Goal: Task Accomplishment & Management: Use online tool/utility

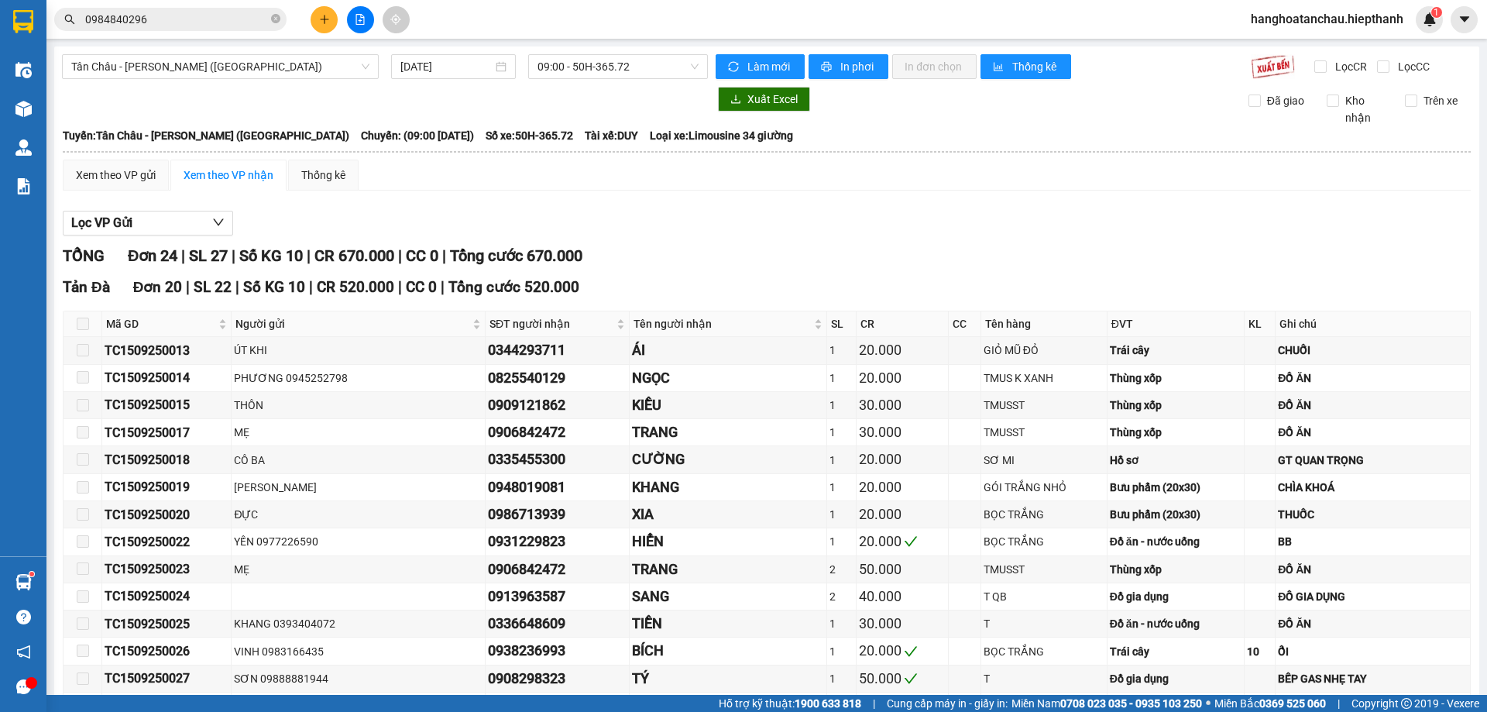
click at [567, 180] on div "Xem theo VP gửi Xem theo VP nhận Thống kê" at bounding box center [767, 175] width 1408 height 31
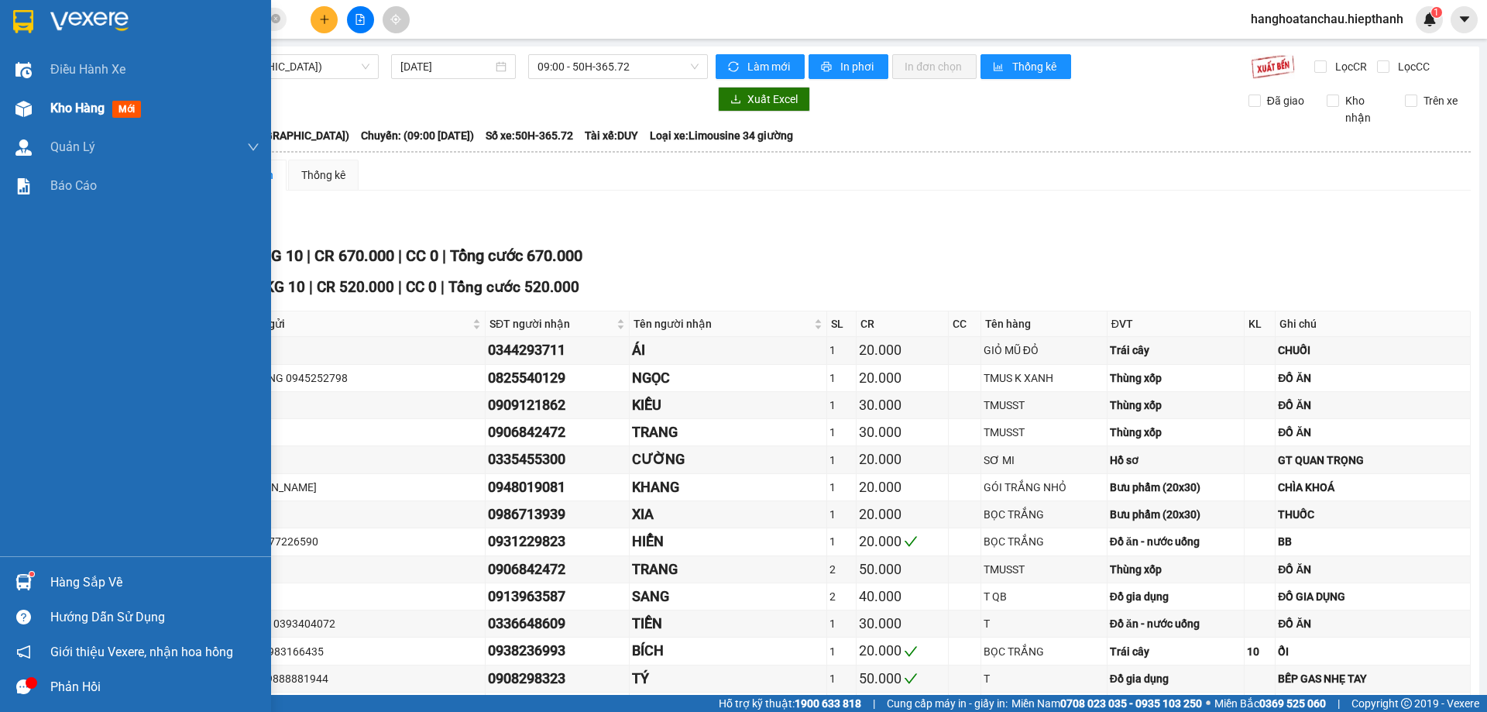
click at [40, 107] on div "Kho hàng mới" at bounding box center [135, 108] width 271 height 39
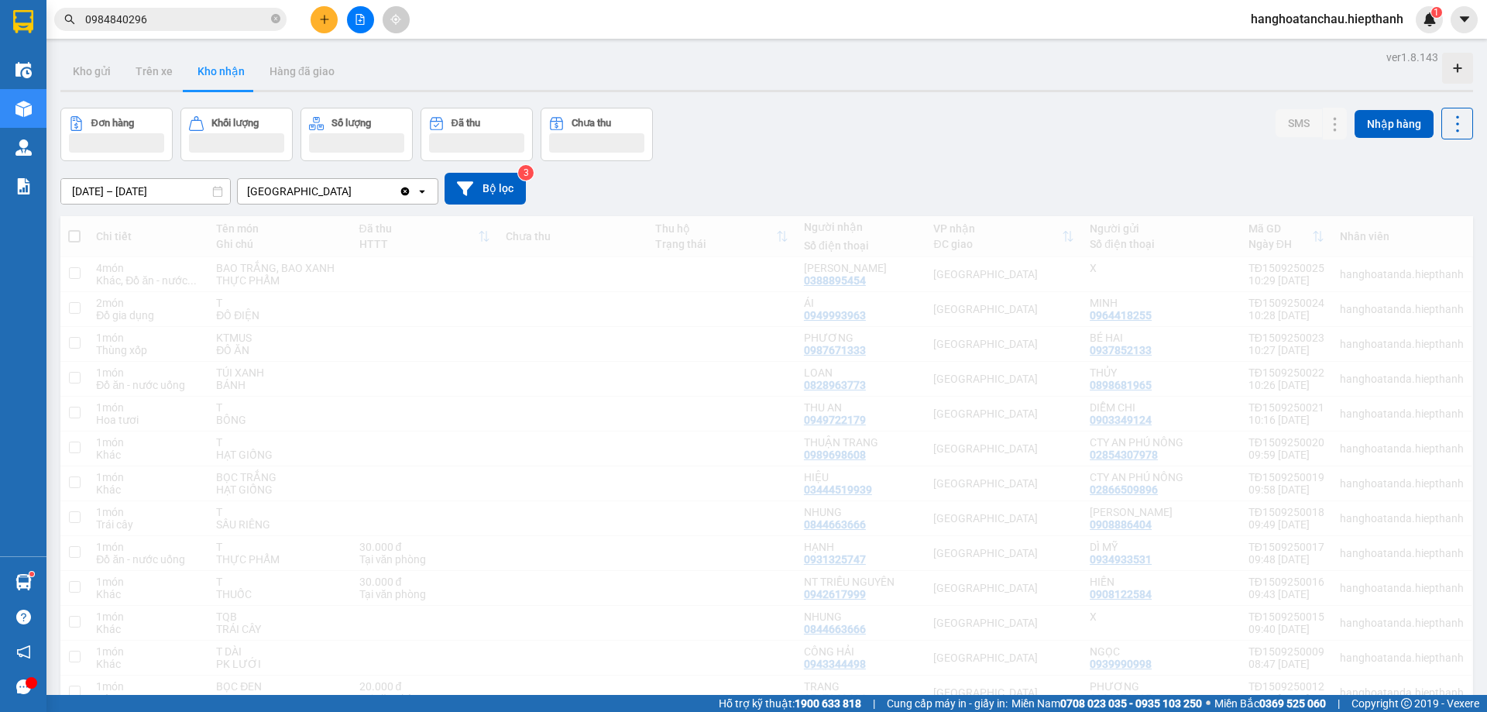
click at [183, 17] on input "0984840296" at bounding box center [176, 19] width 183 height 17
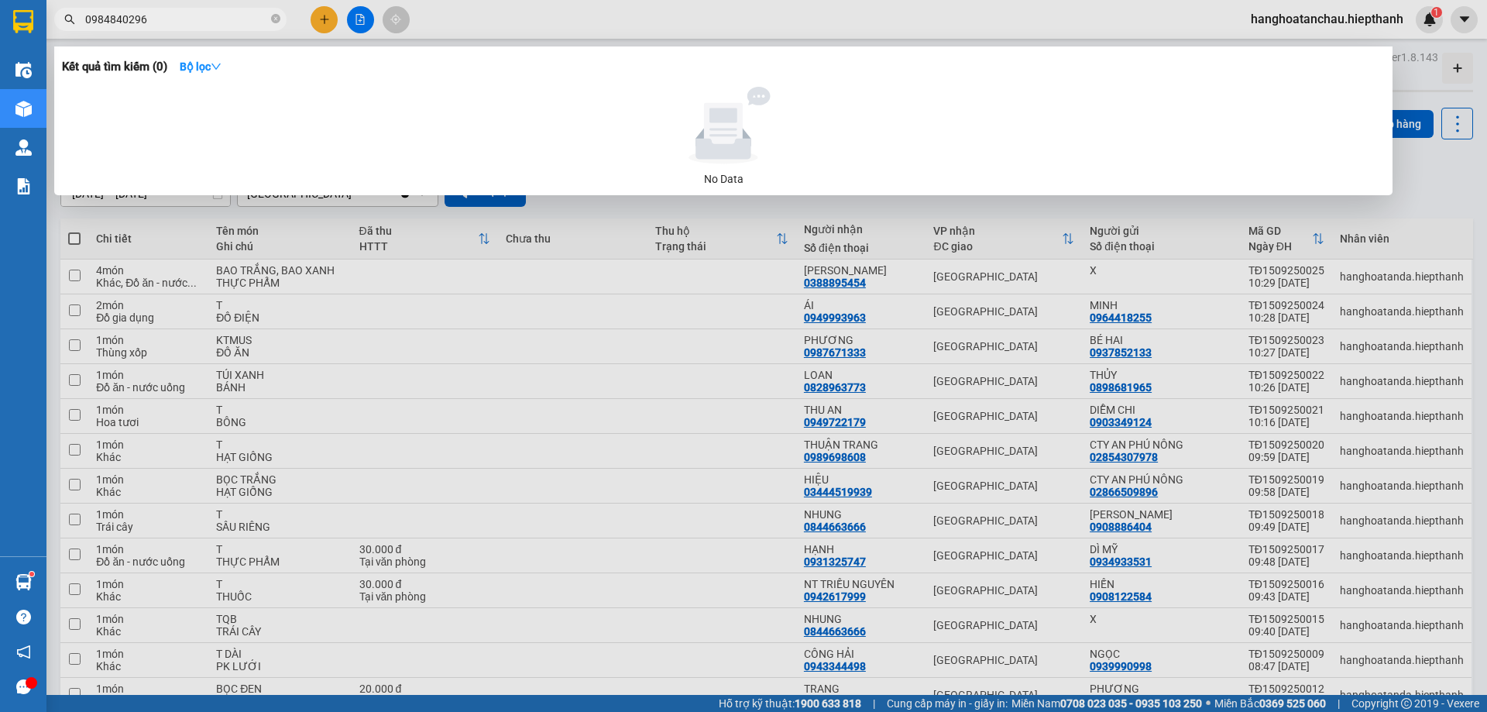
click at [183, 17] on input "0984840296" at bounding box center [176, 19] width 183 height 17
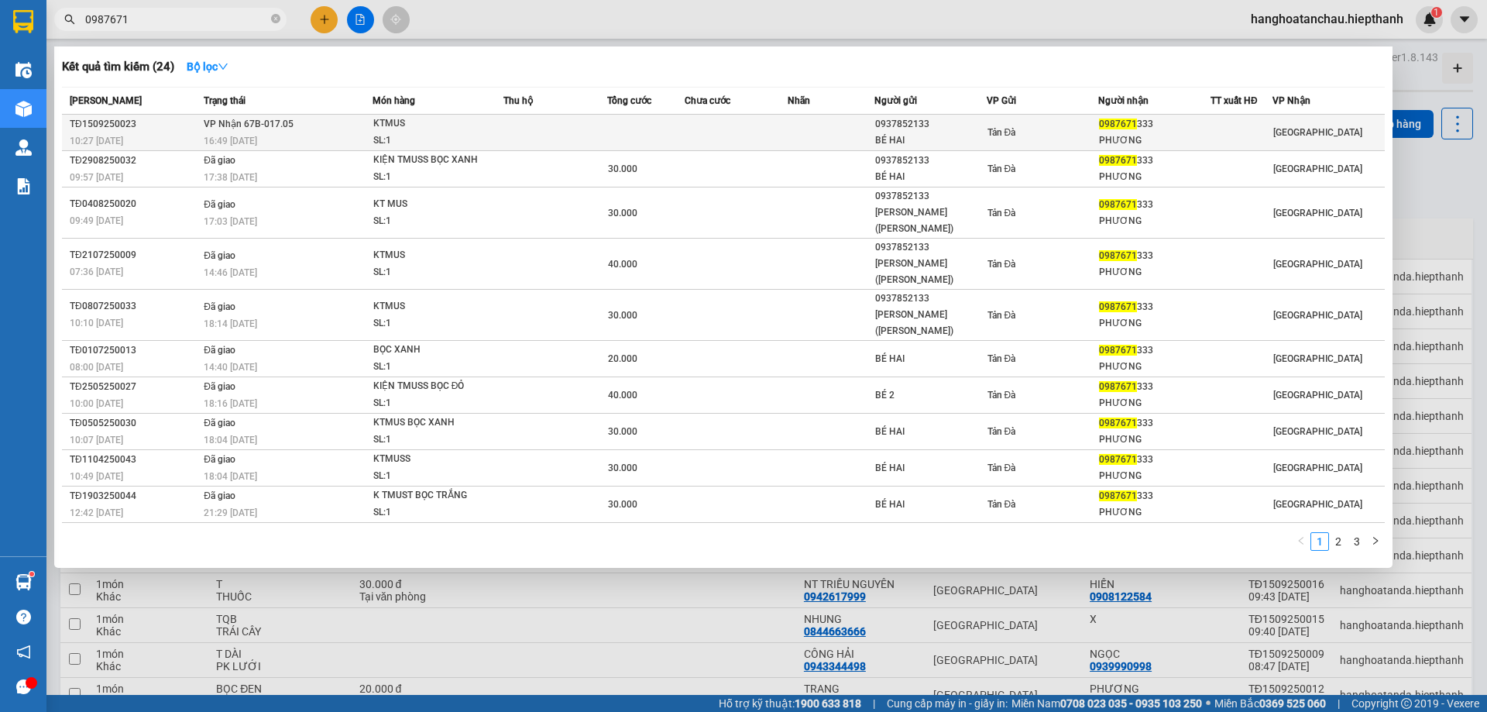
type input "0987671"
click at [421, 128] on div "KTMUS" at bounding box center [431, 123] width 116 height 17
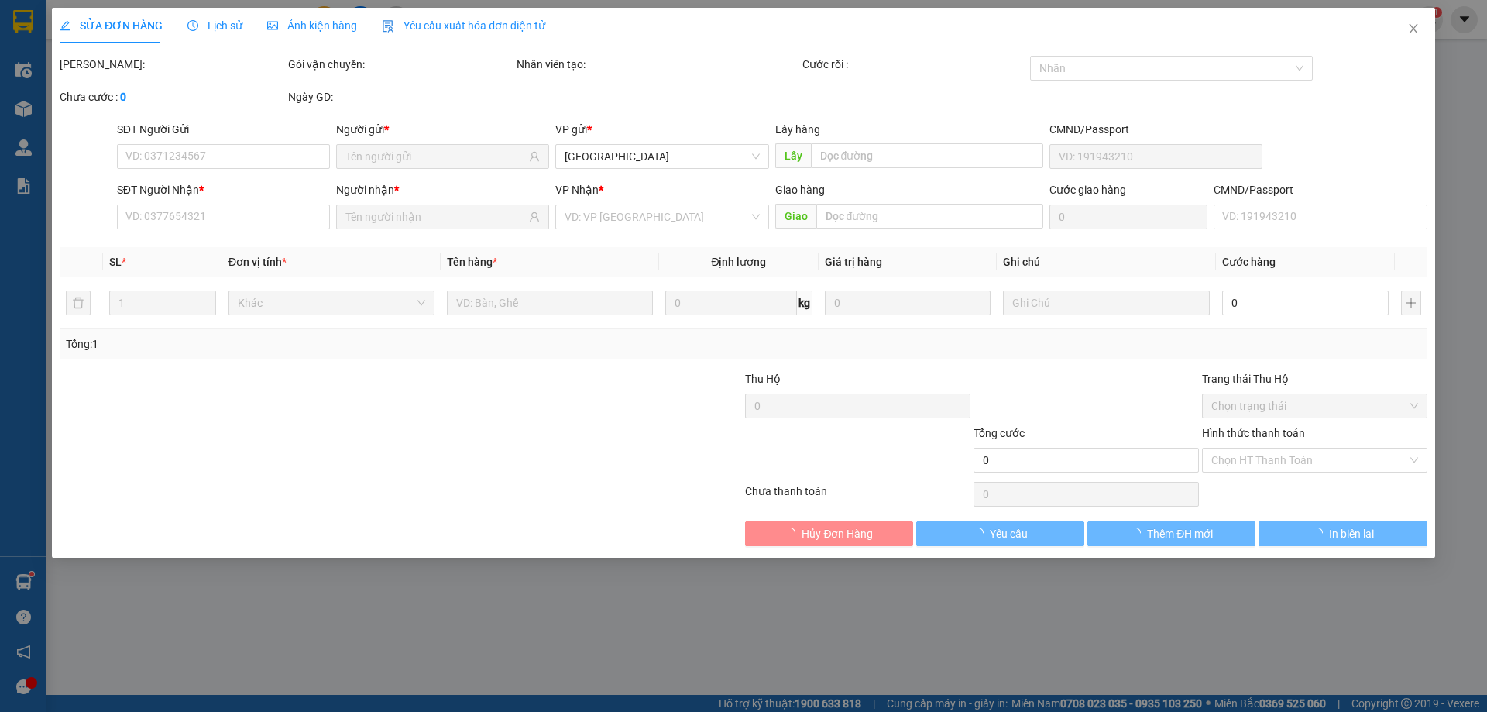
type input "0937852133"
type input "BÉ HAI"
type input "0987671333"
type input "PHƯƠNG"
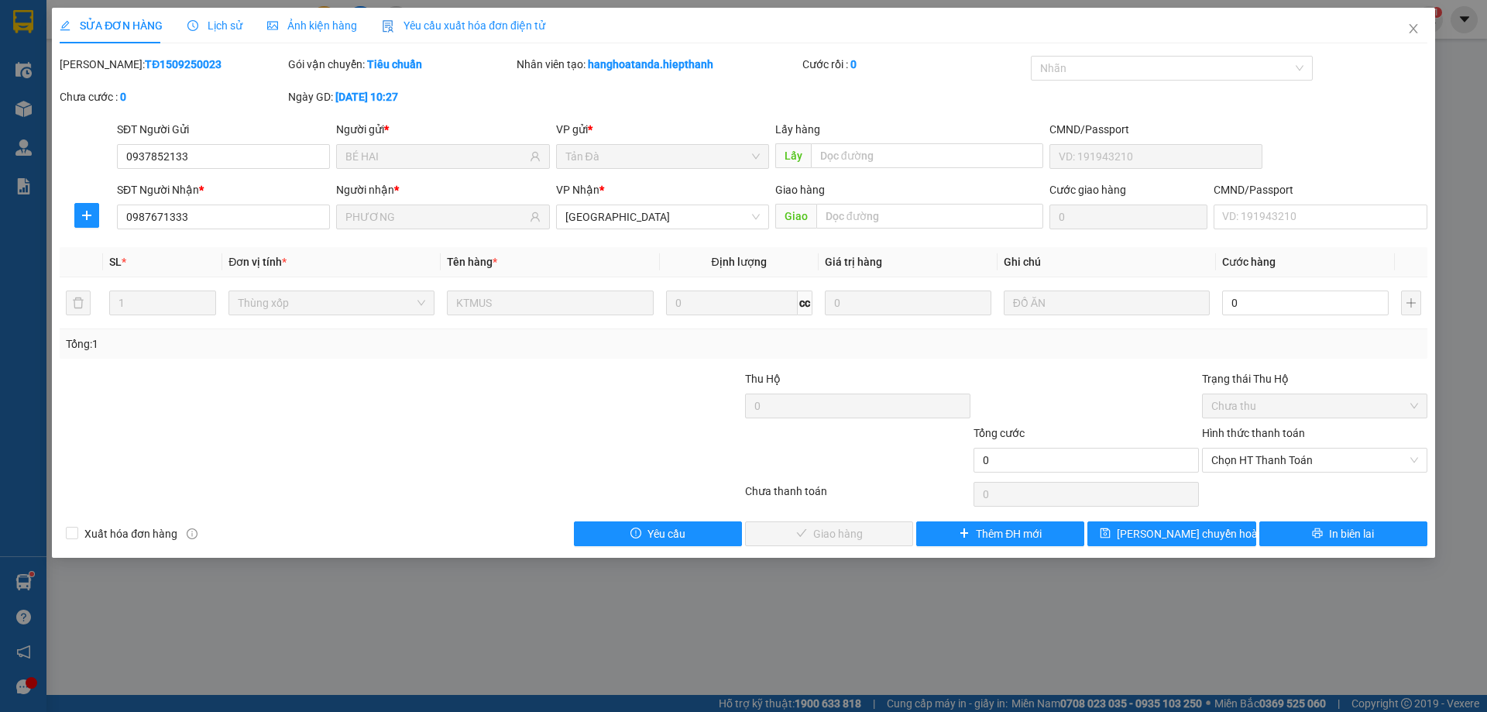
click at [1133, 432] on div "Tổng cước" at bounding box center [1086, 435] width 225 height 23
click at [1403, 29] on span "Close" at bounding box center [1413, 29] width 43 height 43
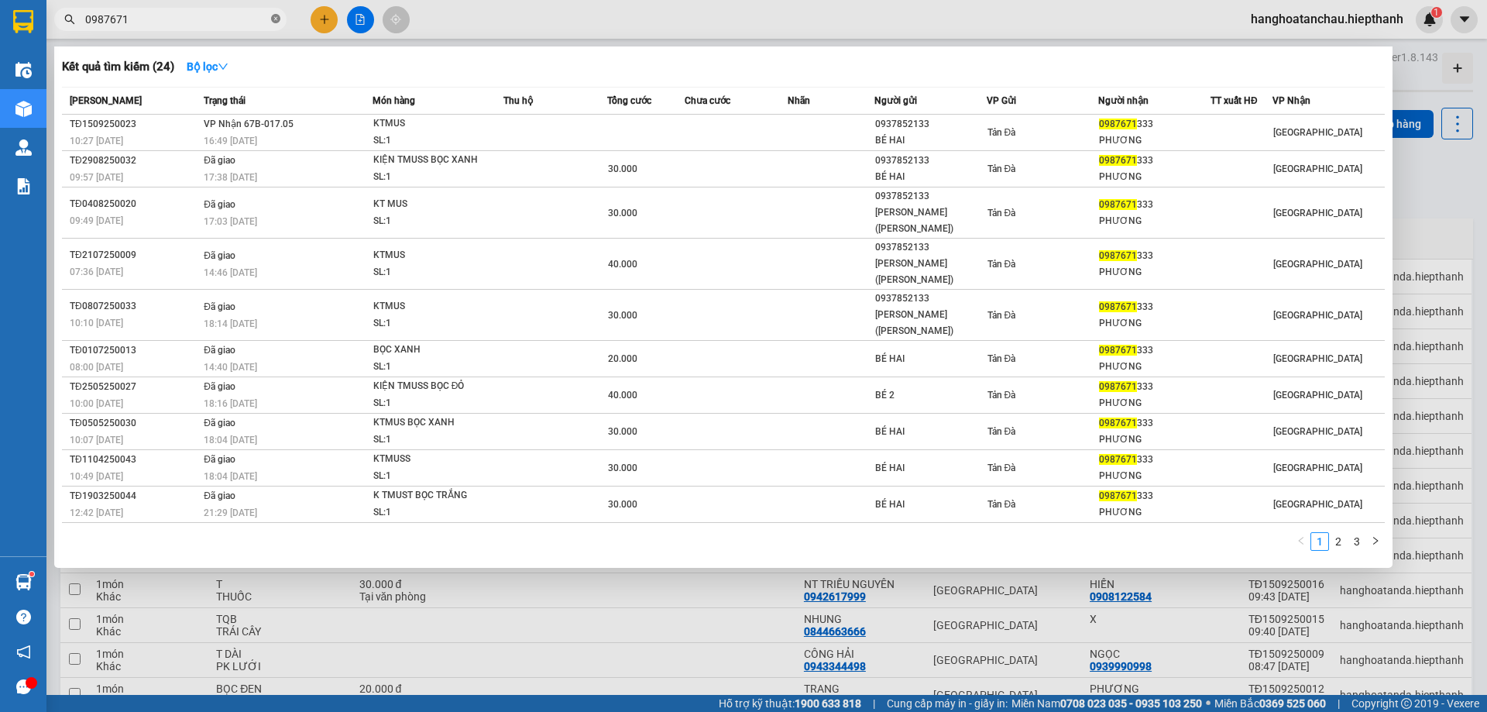
click at [277, 18] on icon "close-circle" at bounding box center [275, 18] width 9 height 9
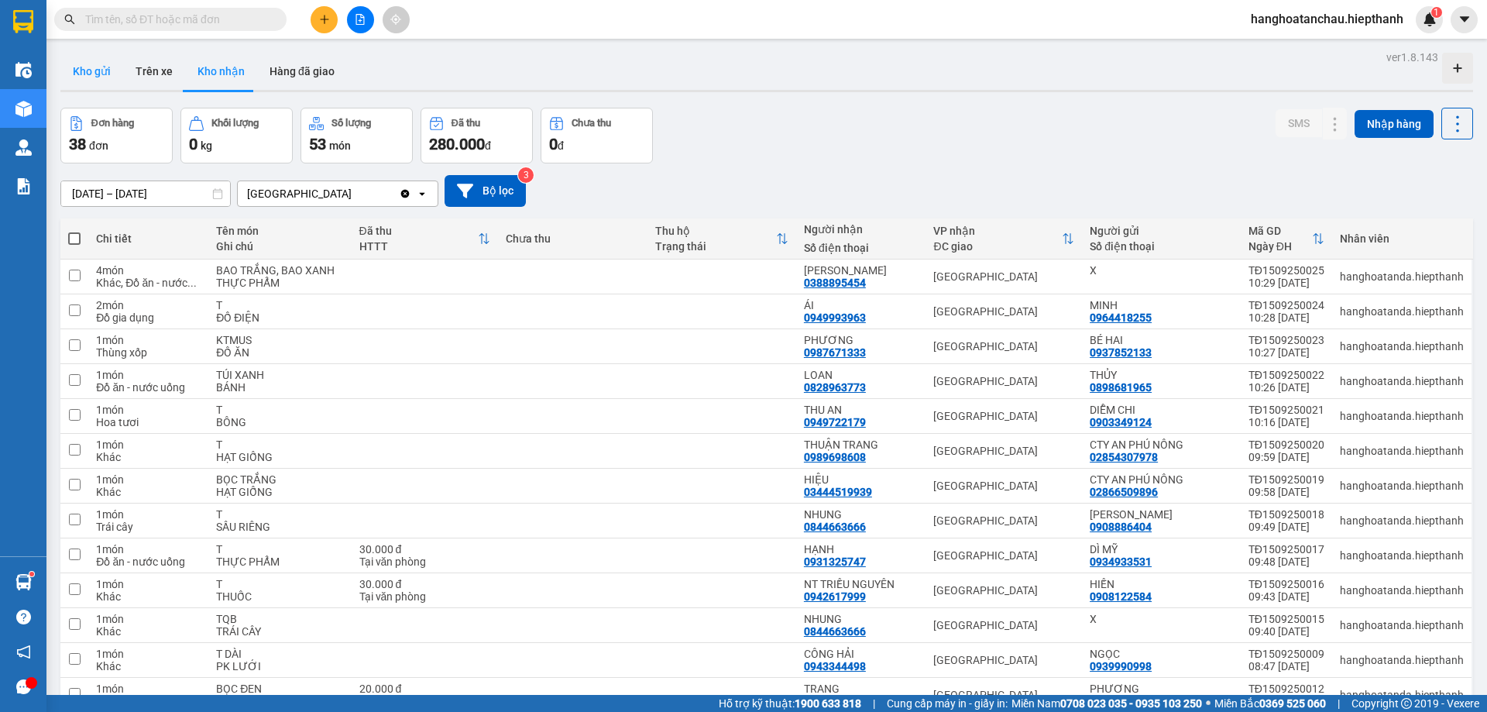
click at [98, 69] on button "Kho gửi" at bounding box center [91, 71] width 63 height 37
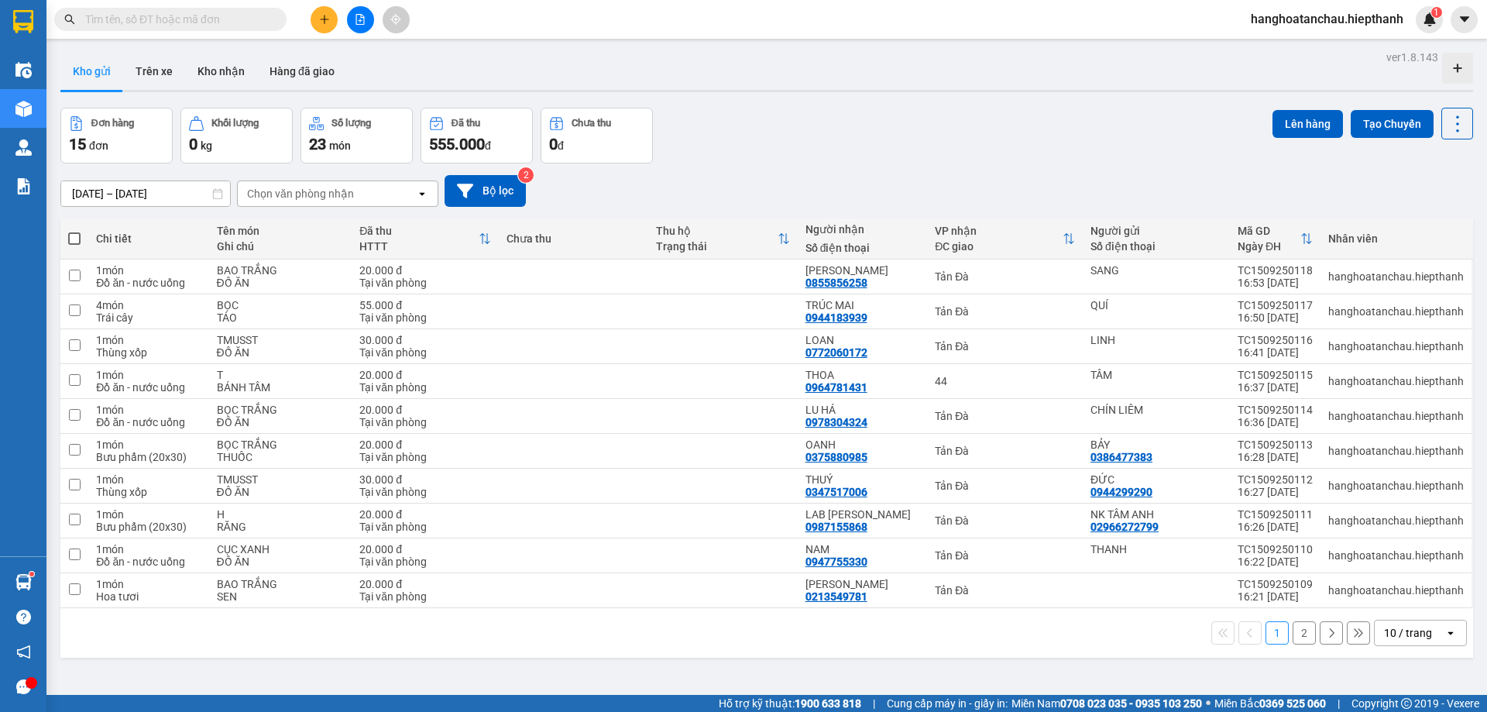
click at [899, 208] on div "[DATE] – [DATE] Press the down arrow key to interact with the calendar and sele…" at bounding box center [766, 190] width 1413 height 55
click at [785, 146] on div "Đơn hàng 15 đơn Khối lượng 0 kg Số lượng 23 món Đã thu 555.000 đ Chưa thu 0 đ L…" at bounding box center [766, 136] width 1413 height 56
